Goal: Communication & Community: Answer question/provide support

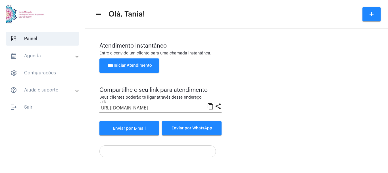
click at [332, 111] on div "Atendimento Instantâneo Entre e convide um cliente para uma chamada instantânea…" at bounding box center [237, 89] width 275 height 92
click at [127, 67] on span "videocam Iniciar Atendimento" at bounding box center [129, 65] width 45 height 4
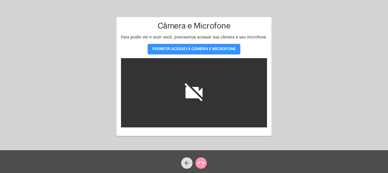
click at [195, 48] on span "PERMITIR ACESSO À CÂMERA E MICROFONE" at bounding box center [194, 49] width 84 height 4
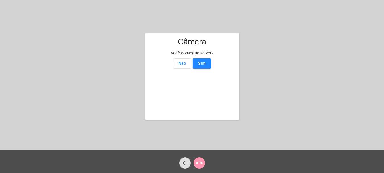
click at [204, 61] on span "Sim" at bounding box center [201, 63] width 7 height 4
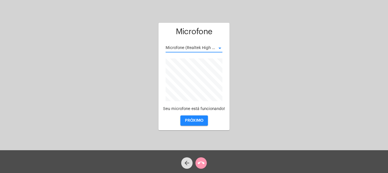
click at [220, 48] on div at bounding box center [220, 47] width 3 height 1
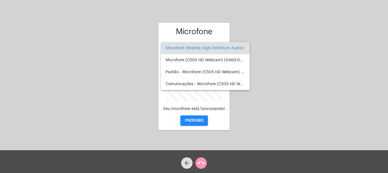
click at [220, 48] on span "Microfone (Realtek High Definition Audio)" at bounding box center [206, 48] width 80 height 12
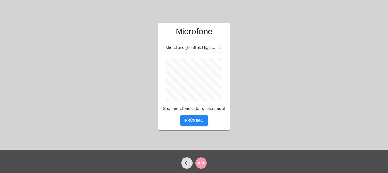
click at [196, 121] on span "PRÓXIMO" at bounding box center [194, 120] width 18 height 4
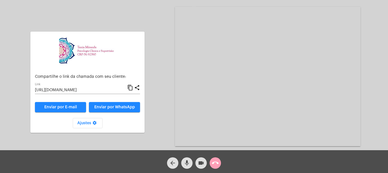
click at [218, 162] on mat-icon "call_end" at bounding box center [215, 162] width 7 height 7
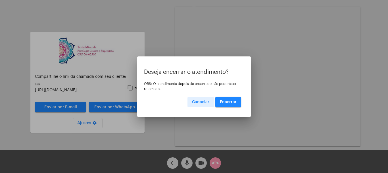
click at [227, 103] on span "Encerrar" at bounding box center [228, 102] width 17 height 4
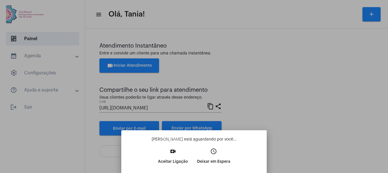
click at [173, 151] on mat-icon "video_call" at bounding box center [173, 151] width 7 height 7
